Goal: Transaction & Acquisition: Purchase product/service

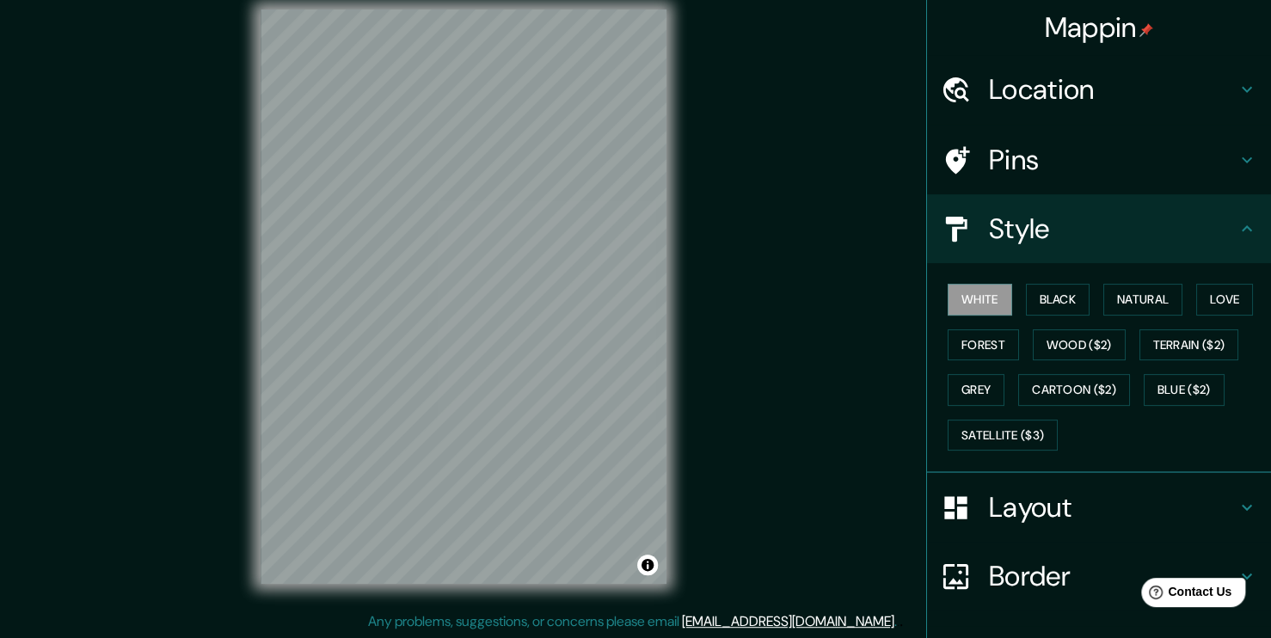
click at [1014, 532] on div "Layout" at bounding box center [1099, 507] width 344 height 69
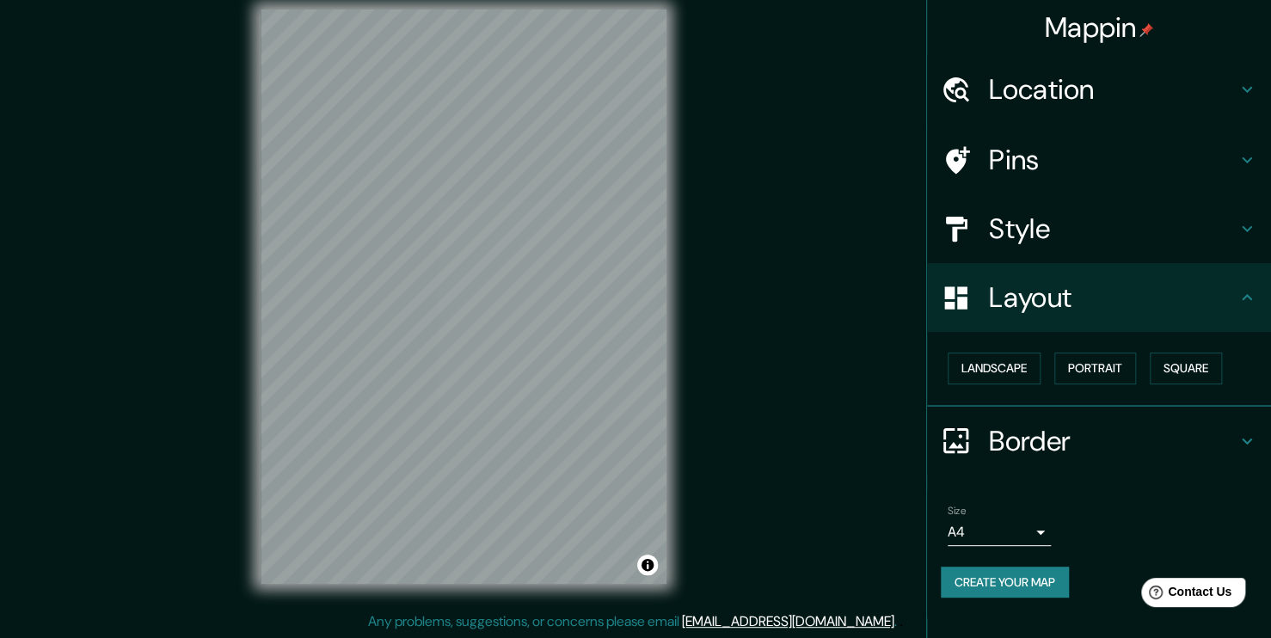
click at [978, 552] on div "Size A4 single Create your map" at bounding box center [1099, 555] width 317 height 114
click at [981, 532] on body "Mappin Location [GEOGRAPHIC_DATA][PERSON_NAME], [GEOGRAPHIC_DATA], [GEOGRAPHIC_…" at bounding box center [635, 301] width 1271 height 638
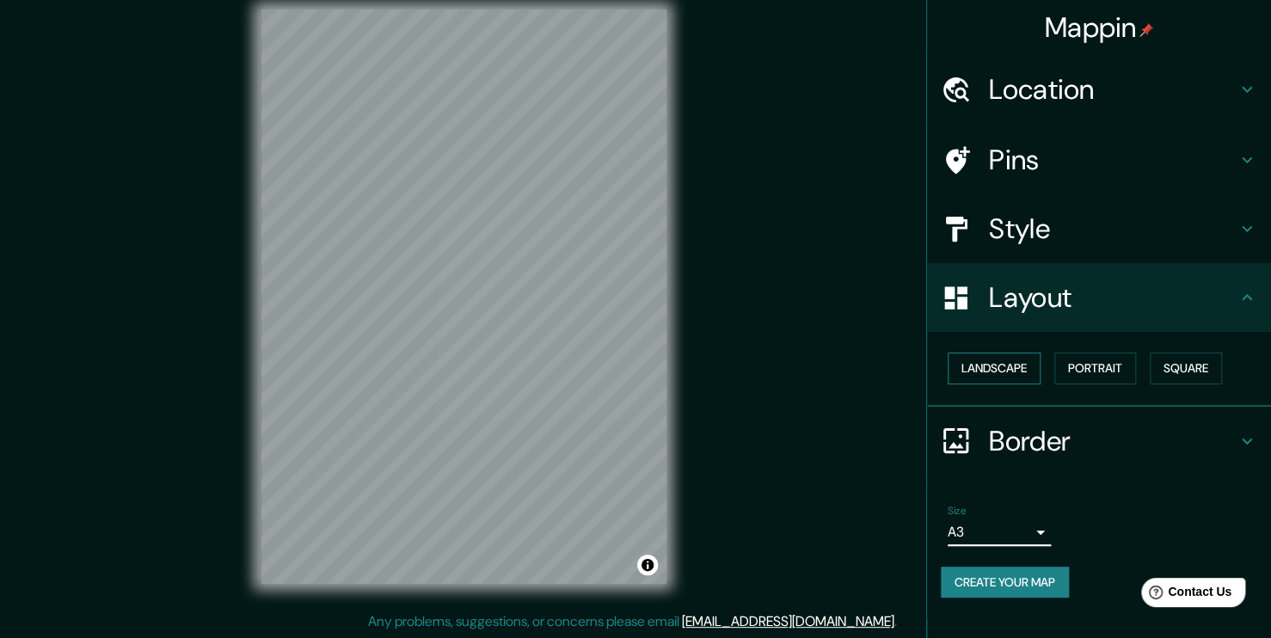
click at [1018, 377] on button "Landscape" at bounding box center [994, 369] width 93 height 32
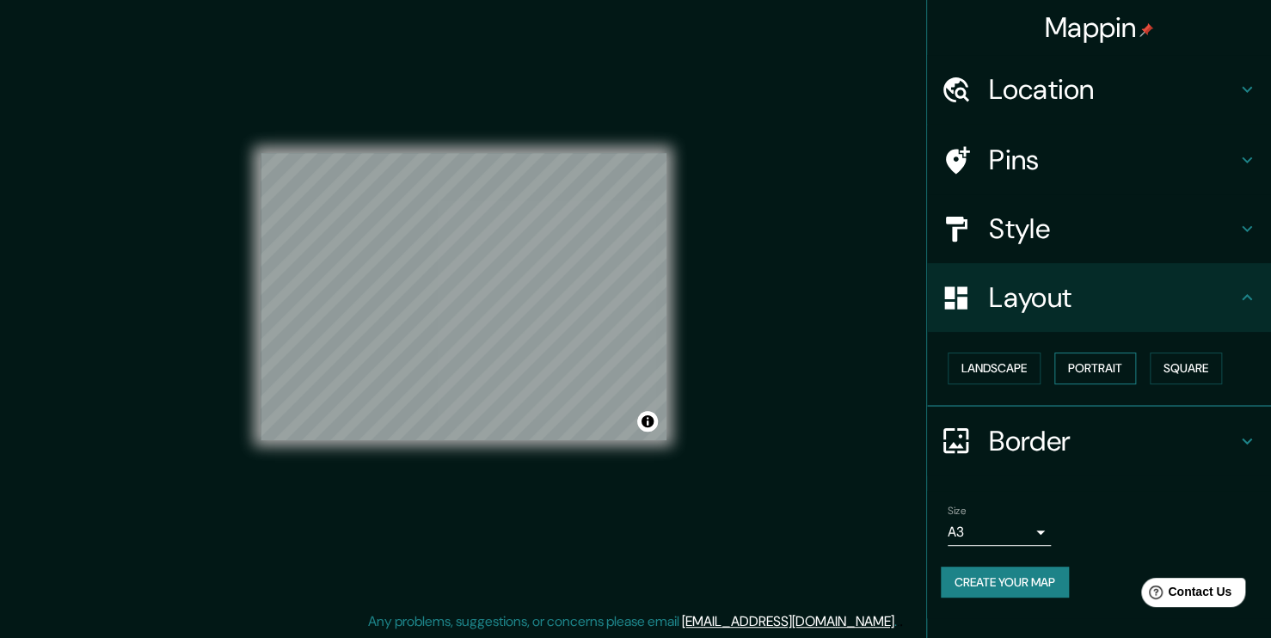
click at [1073, 366] on button "Portrait" at bounding box center [1096, 369] width 82 height 32
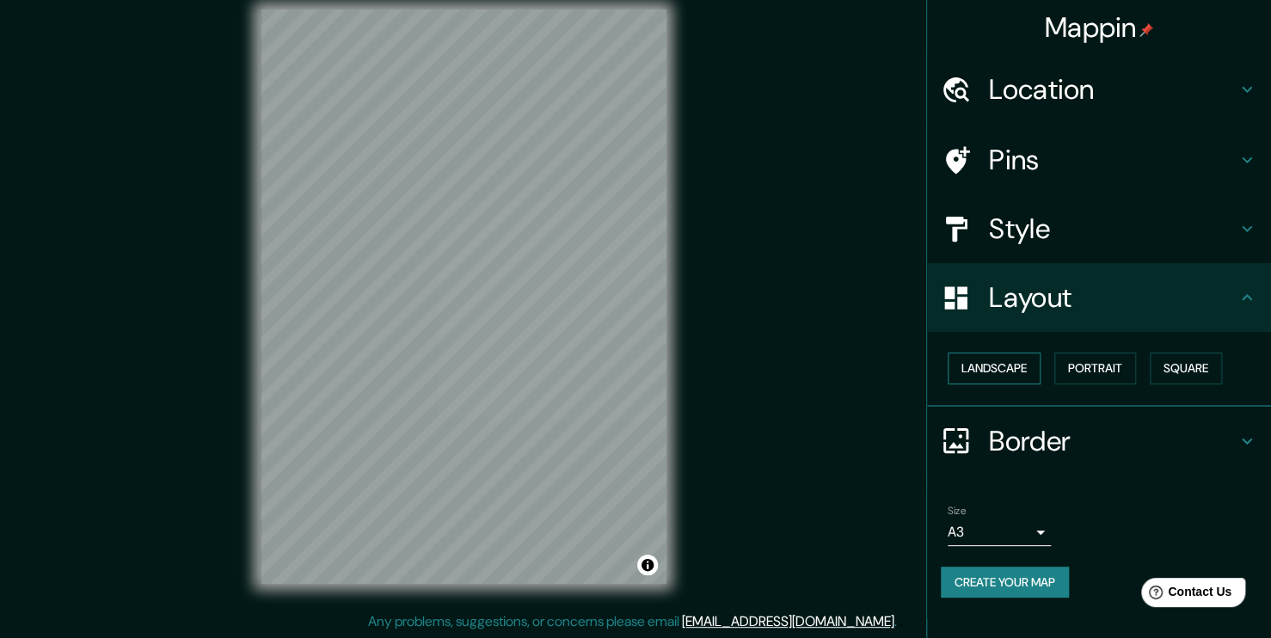
click at [1001, 370] on button "Landscape" at bounding box center [994, 369] width 93 height 32
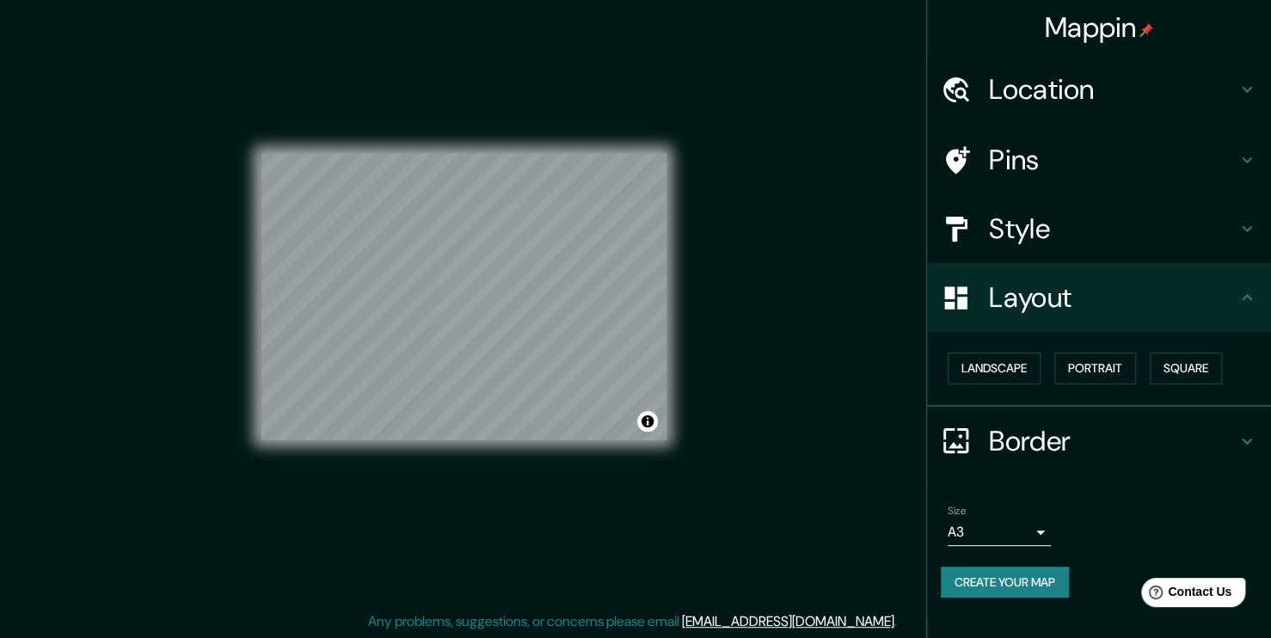
click at [1013, 572] on button "Create your map" at bounding box center [1005, 583] width 128 height 32
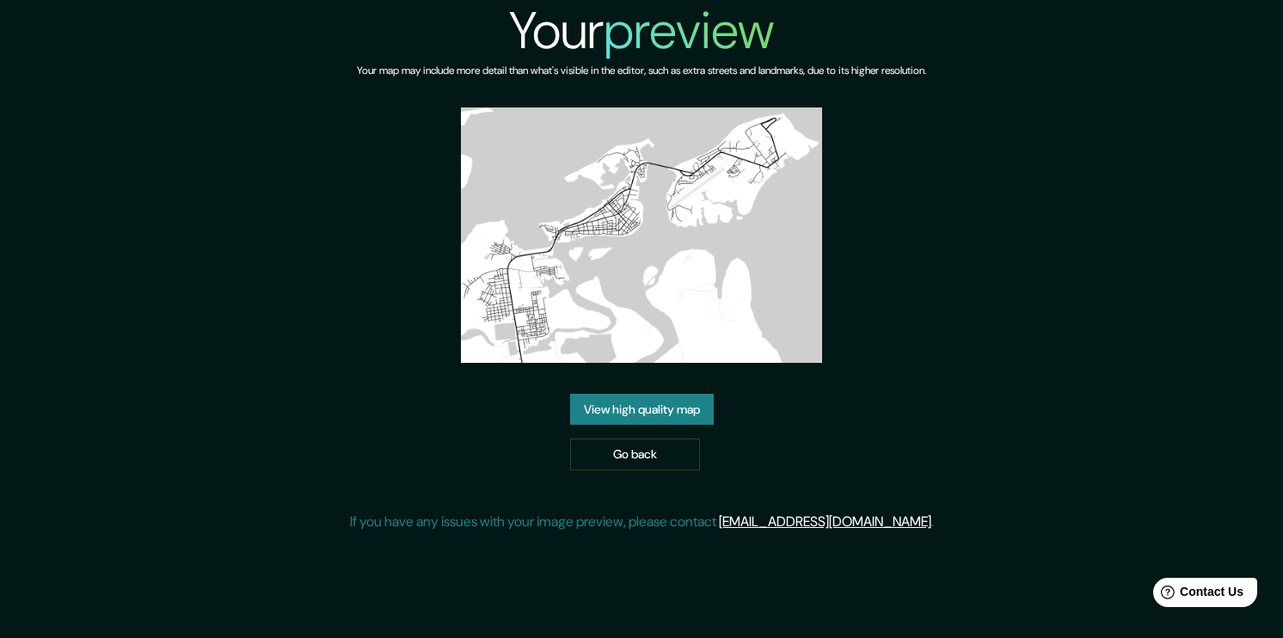
click at [658, 407] on link "View high quality map" at bounding box center [642, 410] width 144 height 32
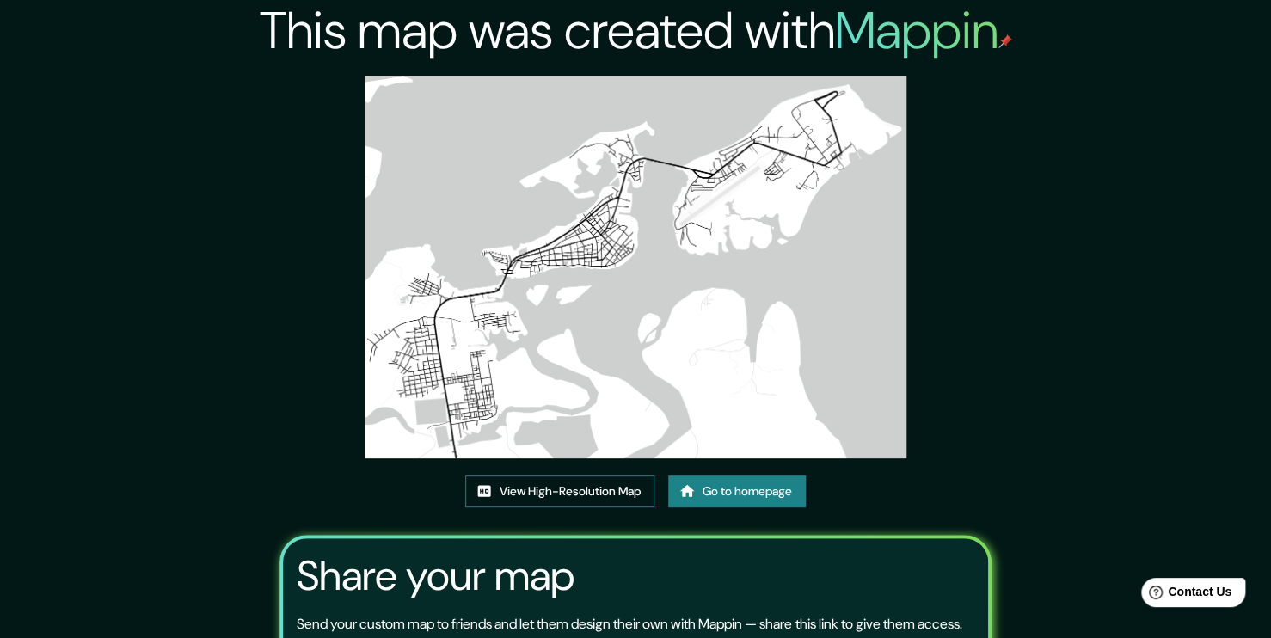
click at [569, 498] on link "View High-Resolution Map" at bounding box center [559, 492] width 189 height 32
